Goal: Task Accomplishment & Management: Manage account settings

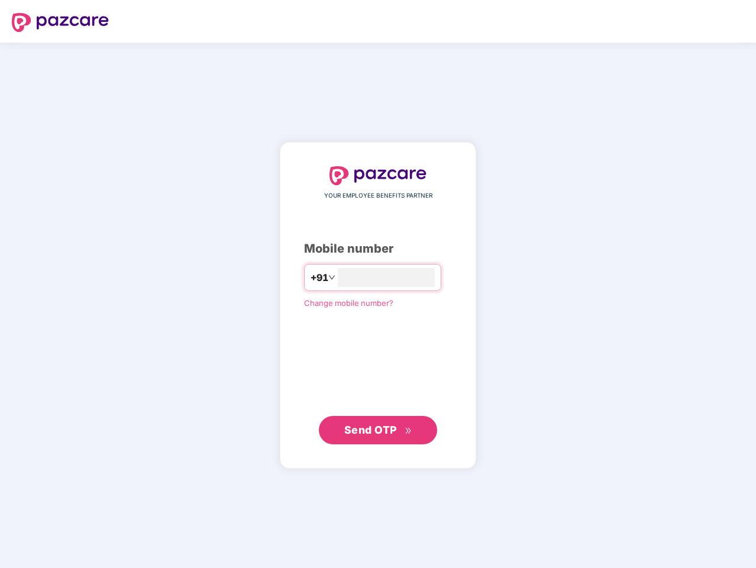
click at [378, 284] on input "number" at bounding box center [386, 277] width 97 height 19
click at [60, 22] on img at bounding box center [60, 22] width 97 height 19
click at [310, 278] on span "+91" at bounding box center [319, 277] width 18 height 15
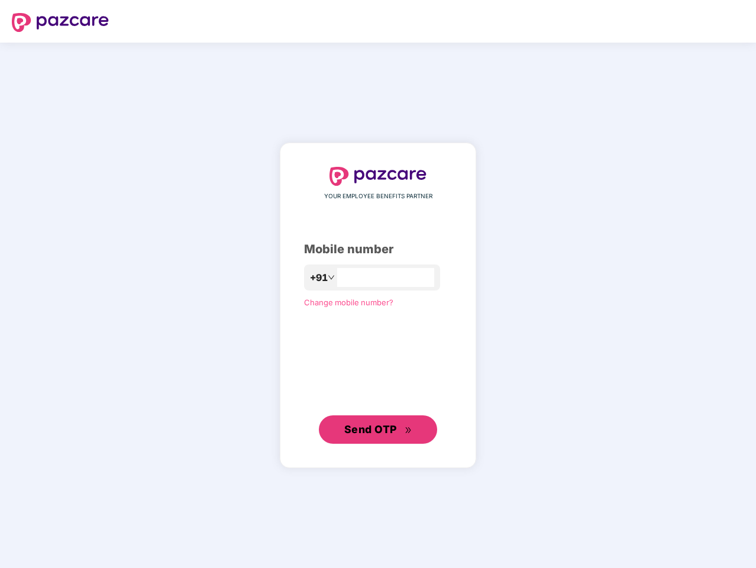
click at [378, 430] on span "Send OTP" at bounding box center [370, 429] width 53 height 12
